Goal: Task Accomplishment & Management: Manage account settings

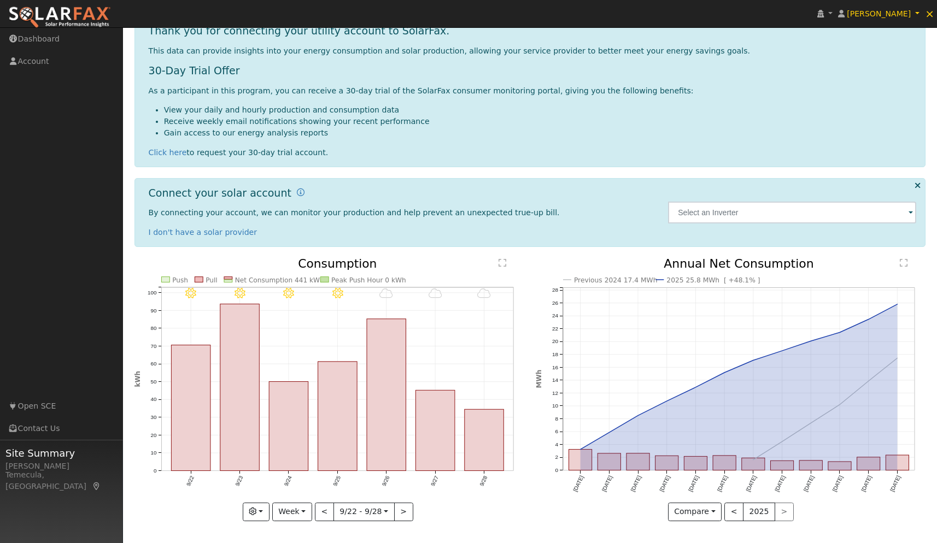
scroll to position [55, 0]
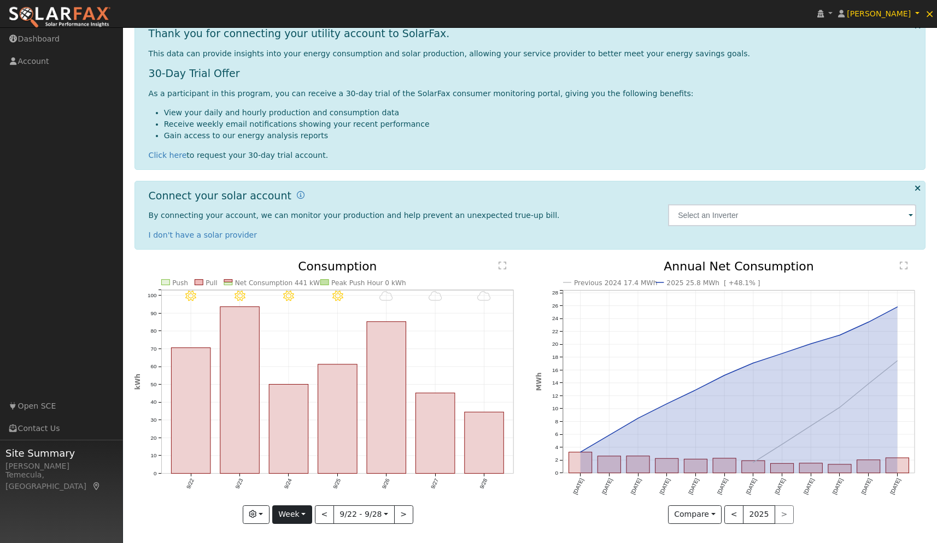
click at [299, 507] on button "Week" at bounding box center [292, 515] width 40 height 19
click at [315, 463] on link "Month" at bounding box center [311, 461] width 76 height 15
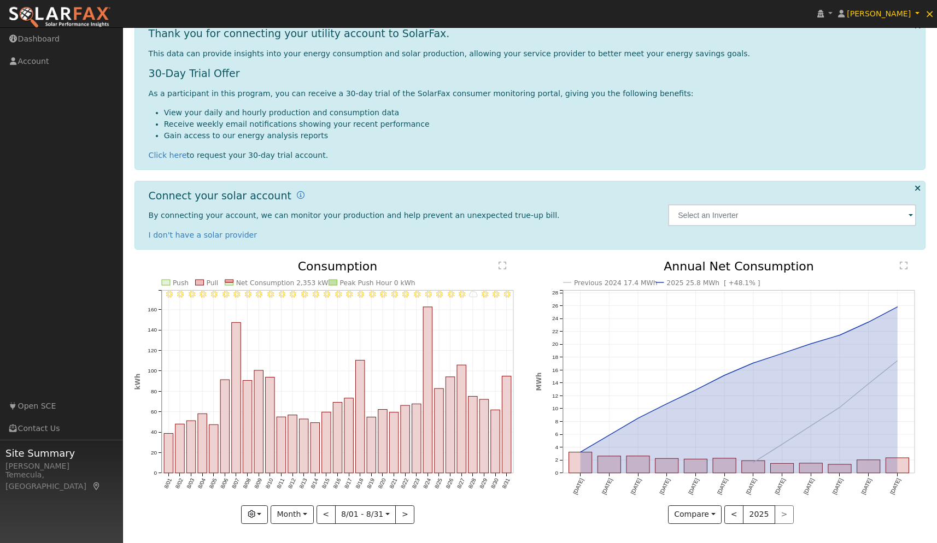
scroll to position [39, 0]
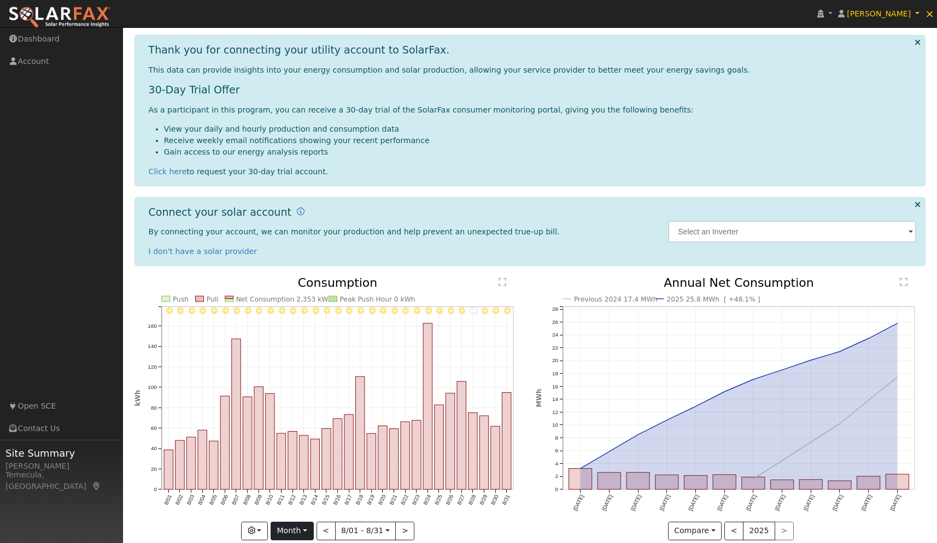
click at [307, 531] on button "Month" at bounding box center [292, 531] width 43 height 19
click at [319, 493] on link "Year" at bounding box center [309, 493] width 76 height 15
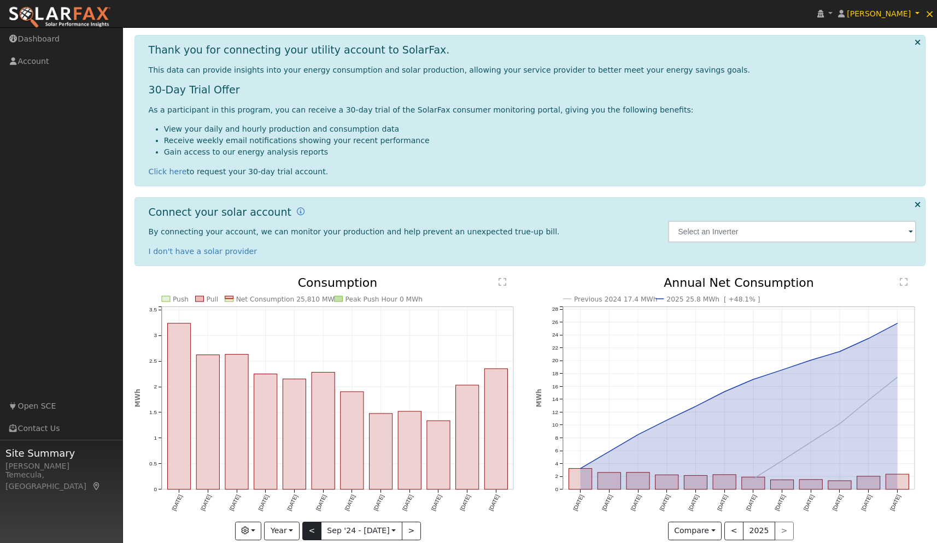
click at [309, 529] on button "<" at bounding box center [311, 531] width 19 height 19
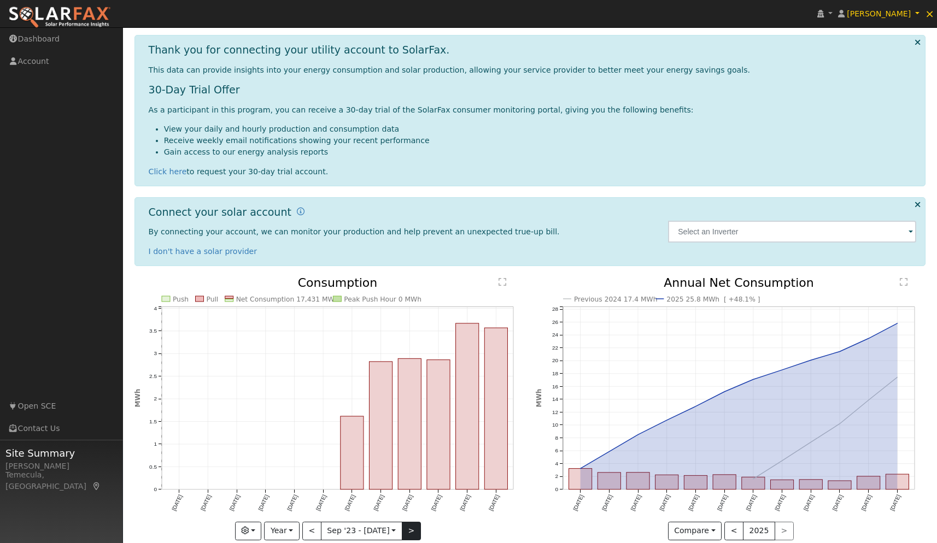
click at [416, 528] on button ">" at bounding box center [411, 531] width 19 height 19
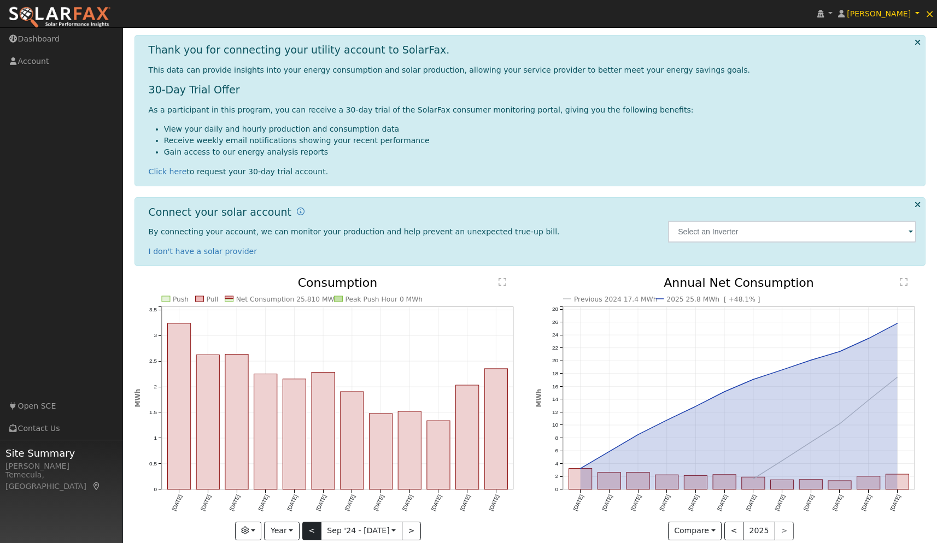
click at [307, 526] on button "<" at bounding box center [311, 531] width 19 height 19
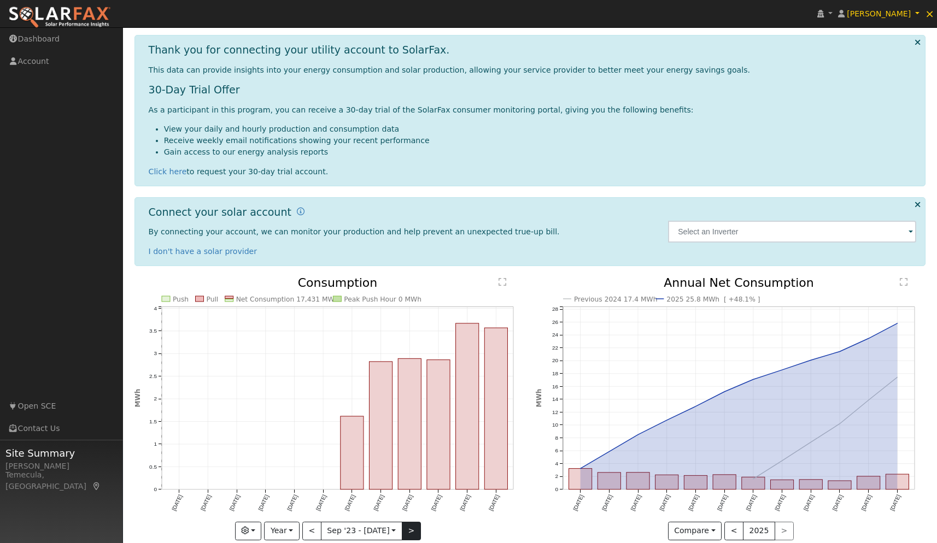
click at [411, 531] on button ">" at bounding box center [411, 531] width 19 height 19
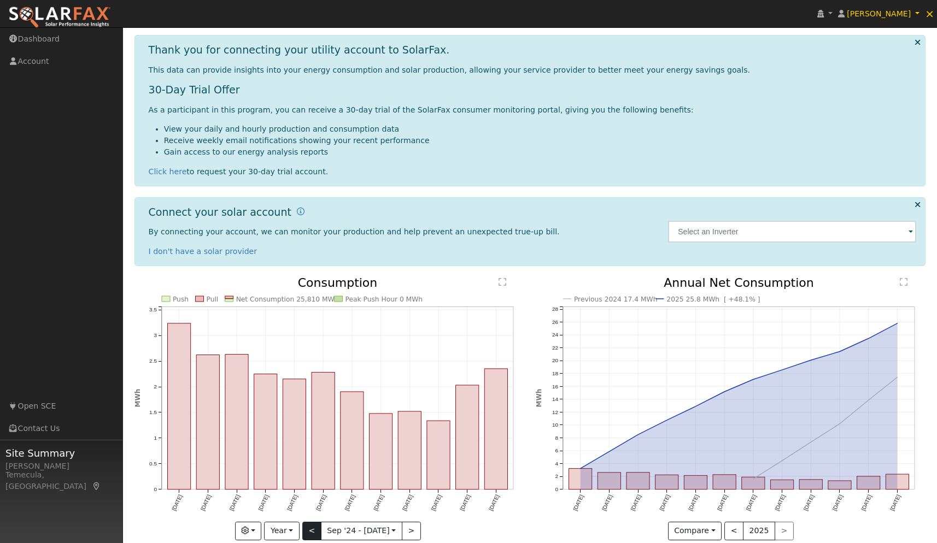
click at [313, 531] on button "<" at bounding box center [311, 531] width 19 height 19
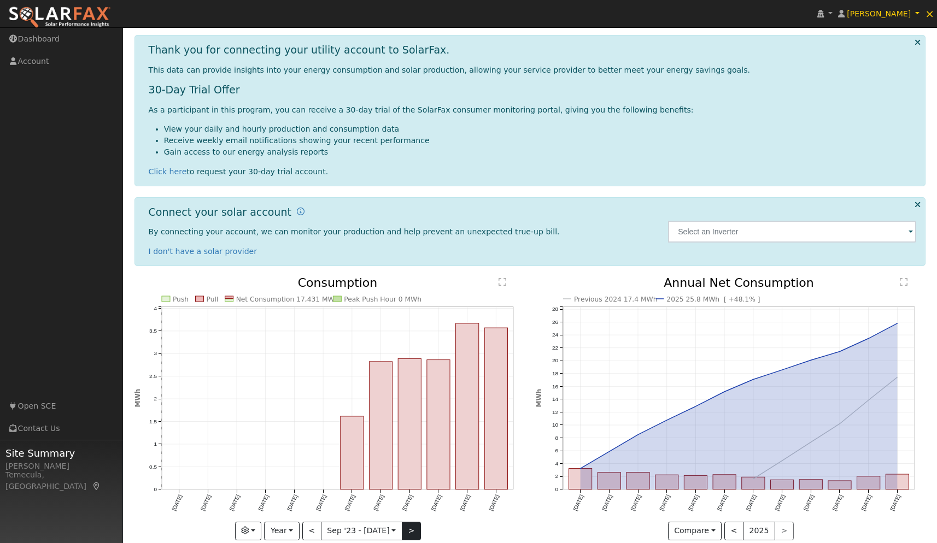
click at [413, 527] on button ">" at bounding box center [411, 531] width 19 height 19
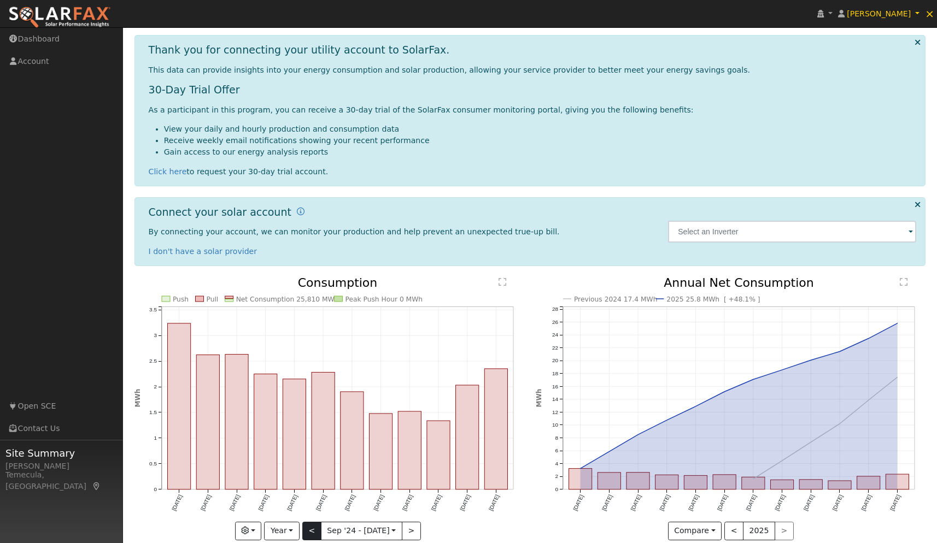
click at [309, 533] on button "<" at bounding box center [311, 531] width 19 height 19
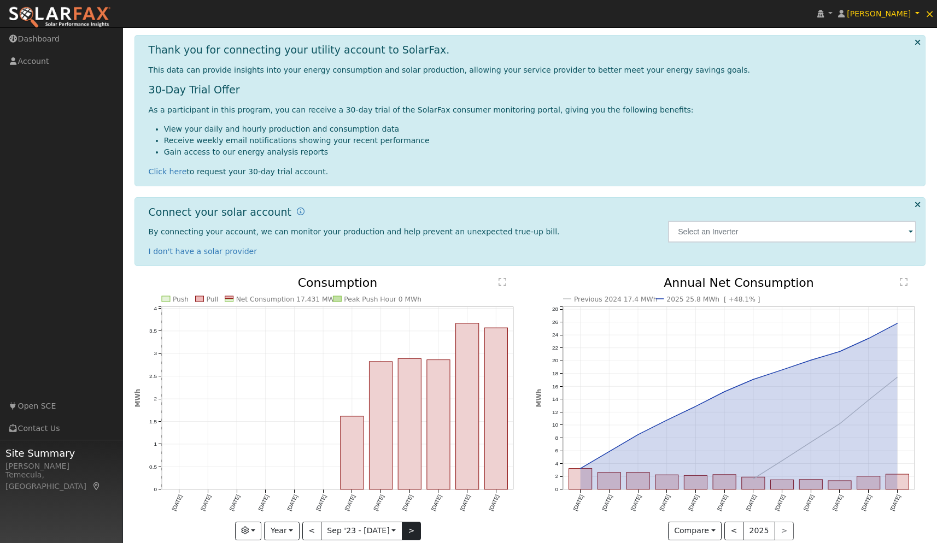
click at [413, 528] on button ">" at bounding box center [411, 531] width 19 height 19
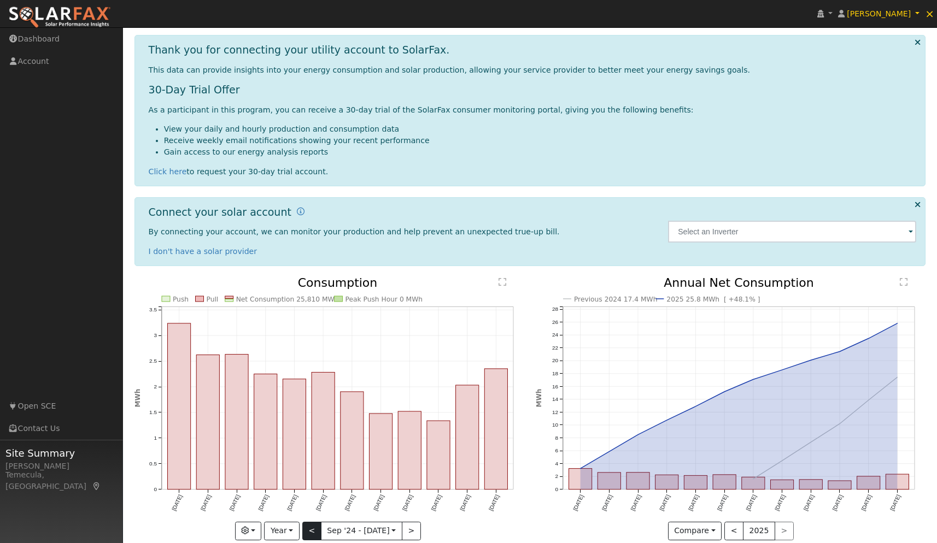
click at [314, 532] on button "<" at bounding box center [311, 531] width 19 height 19
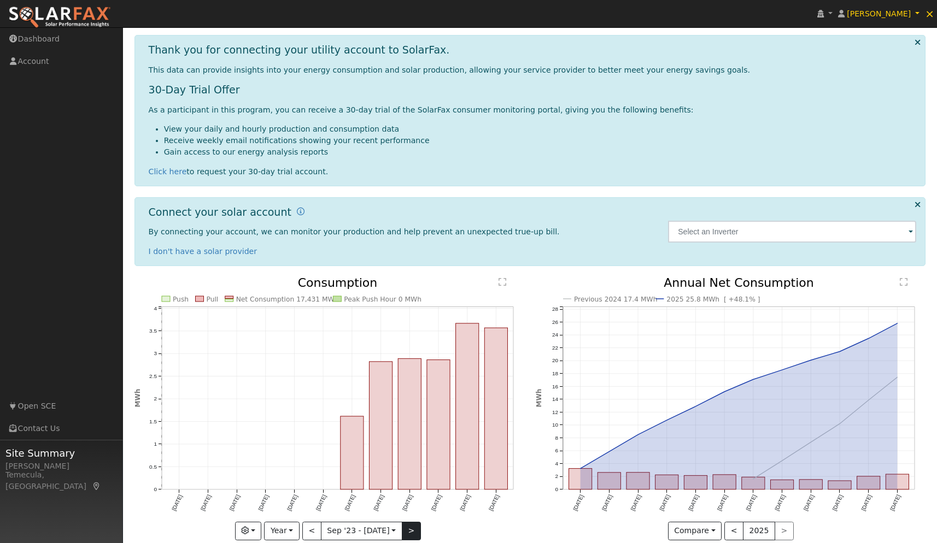
click at [410, 527] on button ">" at bounding box center [411, 531] width 19 height 19
type input "2024-09-01"
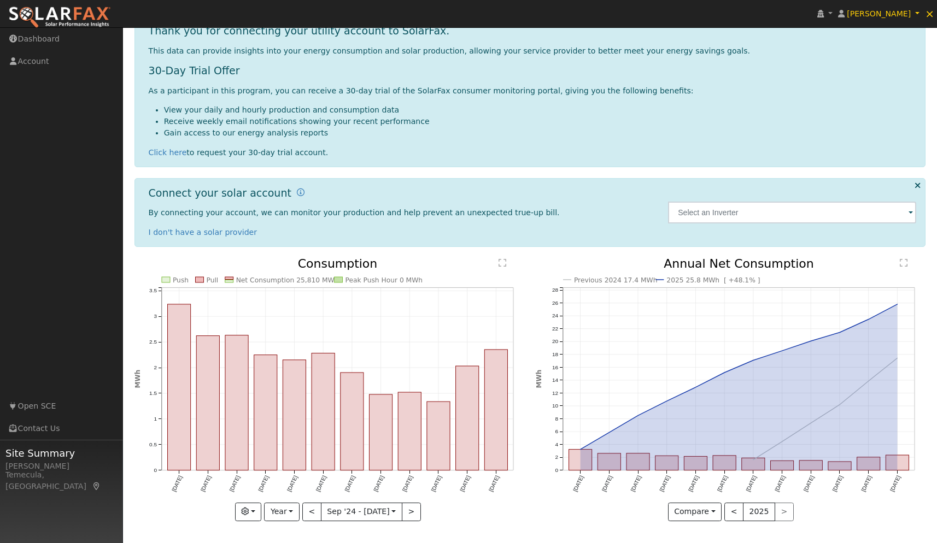
scroll to position [55, 0]
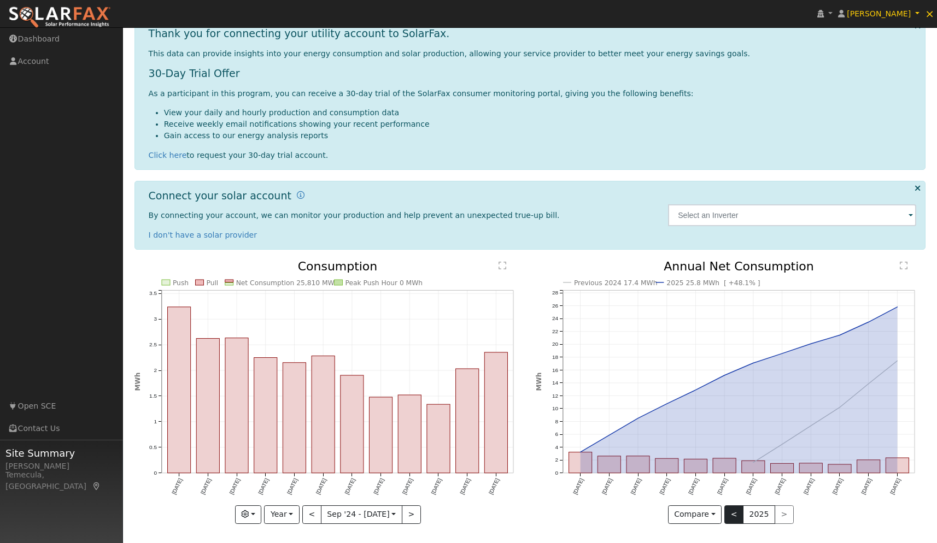
click at [734, 513] on button "<" at bounding box center [733, 515] width 19 height 19
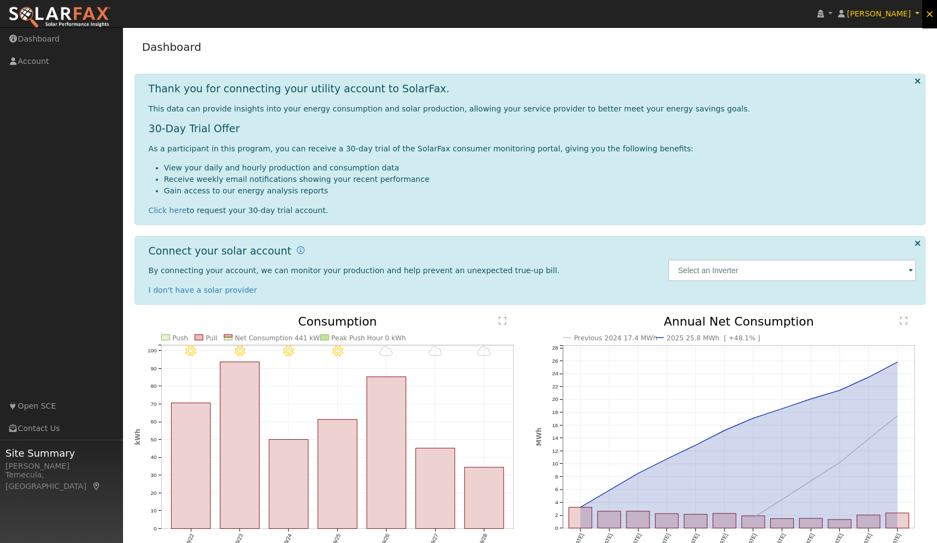
click at [931, 14] on span "×" at bounding box center [929, 13] width 9 height 13
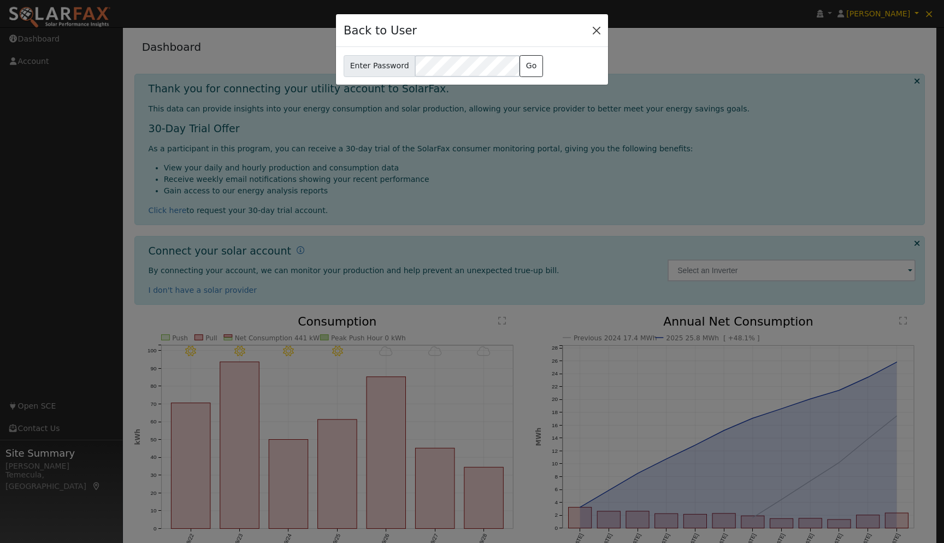
click at [595, 32] on button "Close" at bounding box center [596, 29] width 15 height 15
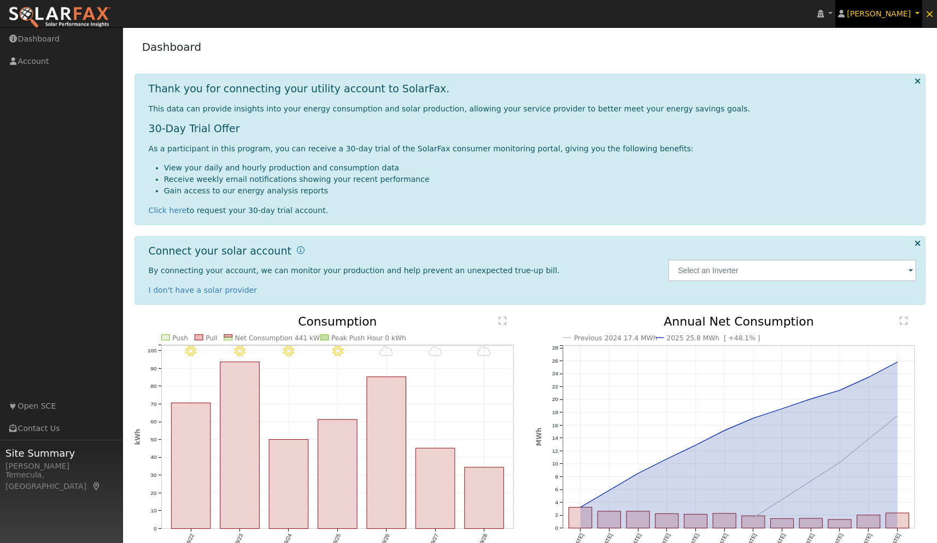
click at [856, 18] on link "[PERSON_NAME]" at bounding box center [878, 13] width 87 height 27
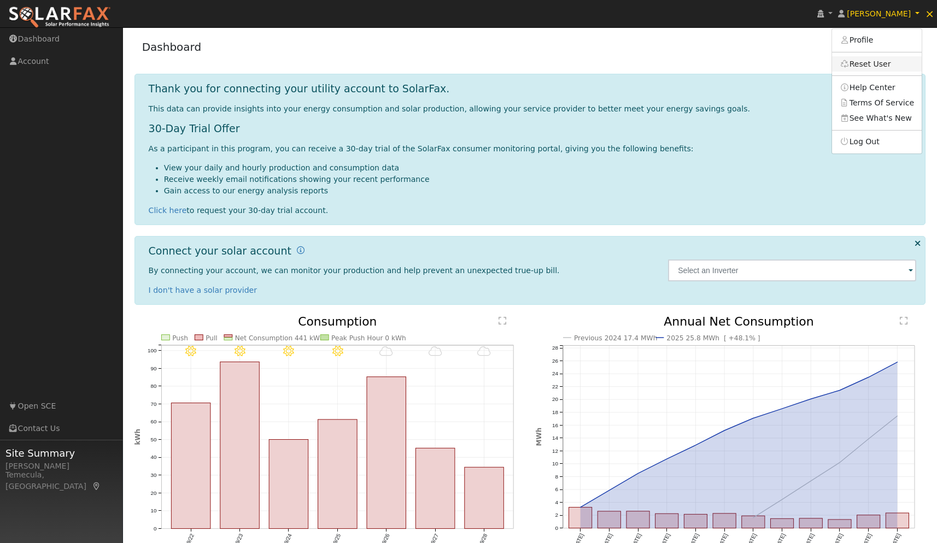
click at [871, 67] on link "Reset User" at bounding box center [877, 63] width 90 height 15
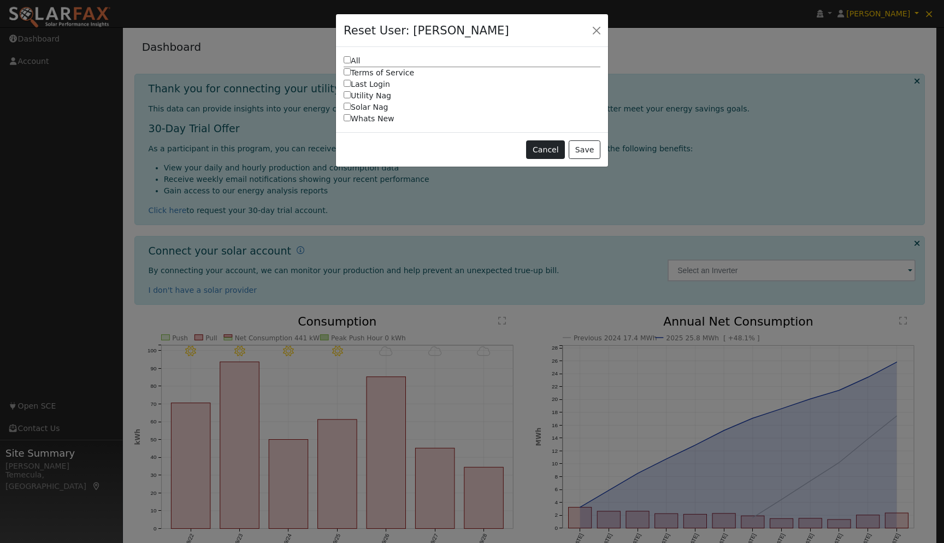
click at [548, 145] on button "Cancel" at bounding box center [545, 149] width 39 height 19
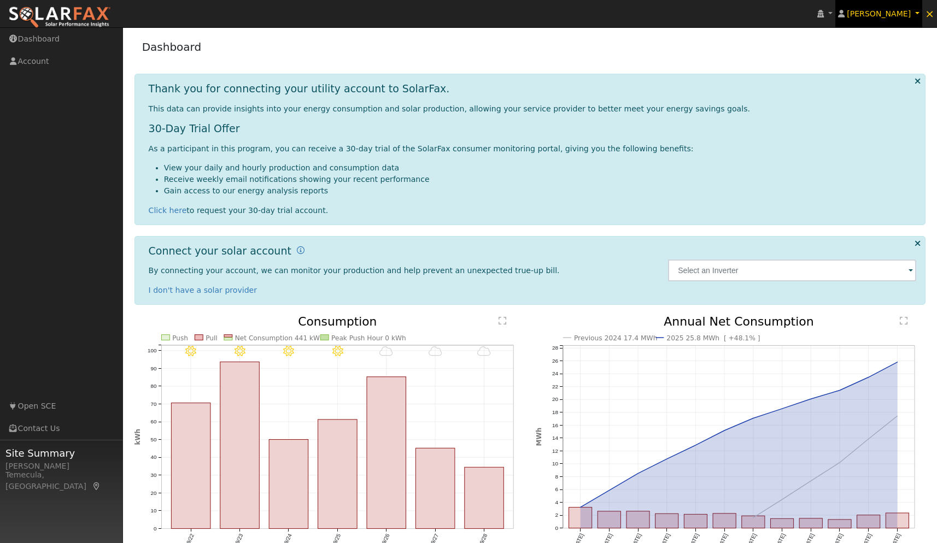
click at [873, 25] on link "[PERSON_NAME]" at bounding box center [878, 13] width 87 height 27
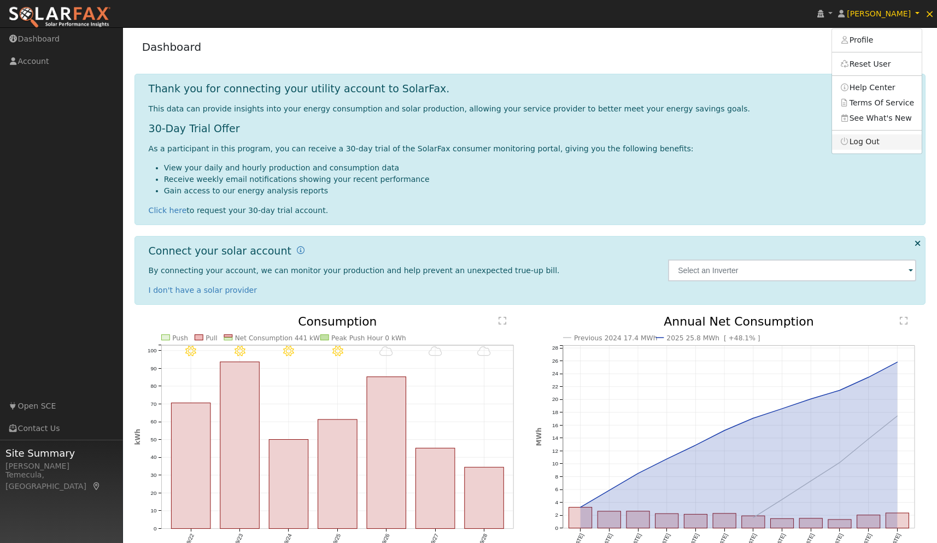
click at [877, 139] on link "Log Out" at bounding box center [877, 141] width 90 height 15
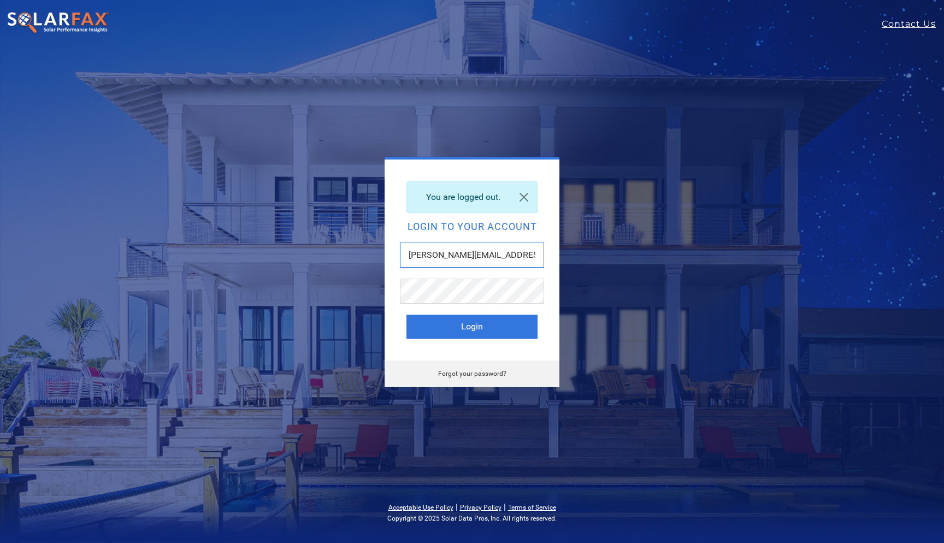
type input "[PERSON_NAME][EMAIL_ADDRESS][DOMAIN_NAME]"
click at [472, 326] on button "Login" at bounding box center [472, 327] width 131 height 24
